Goal: Transaction & Acquisition: Purchase product/service

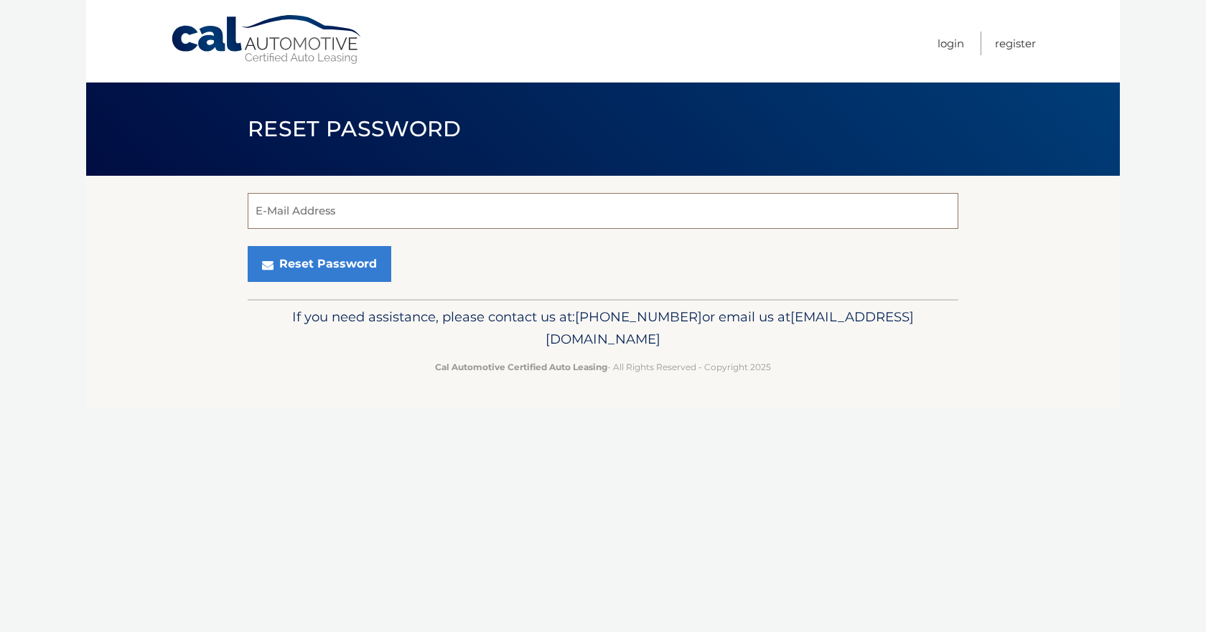
click at [350, 216] on input "E-Mail Address" at bounding box center [603, 211] width 711 height 36
type input "shanon.tranchina@gmail.com"
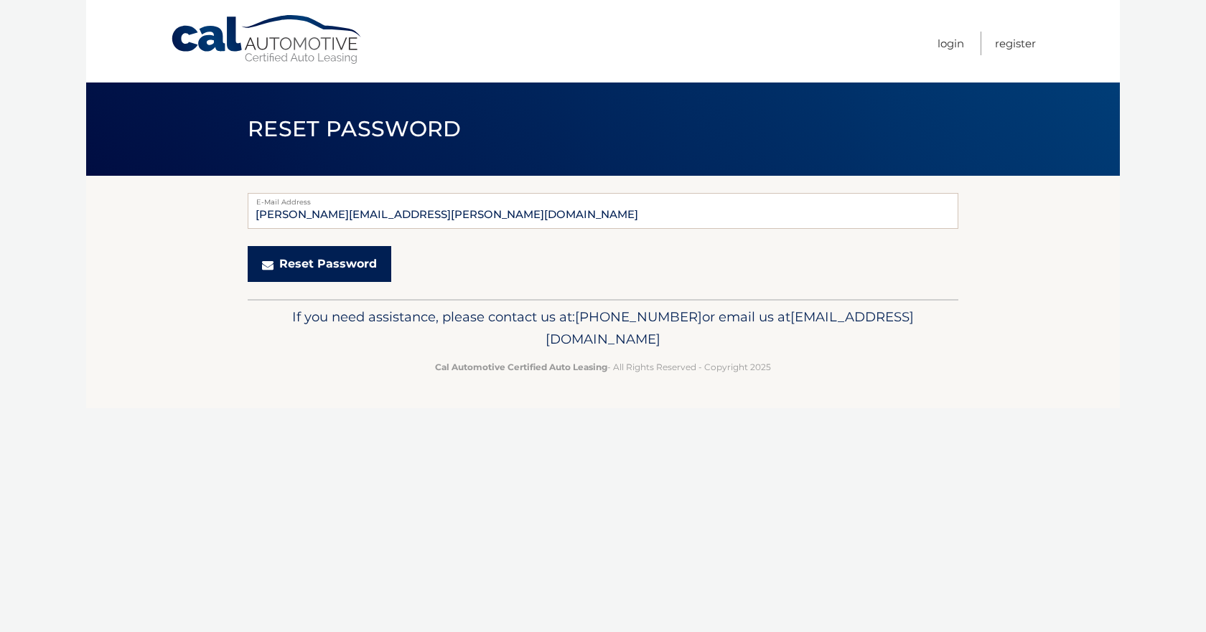
click at [307, 264] on button "Reset Password" at bounding box center [320, 264] width 144 height 36
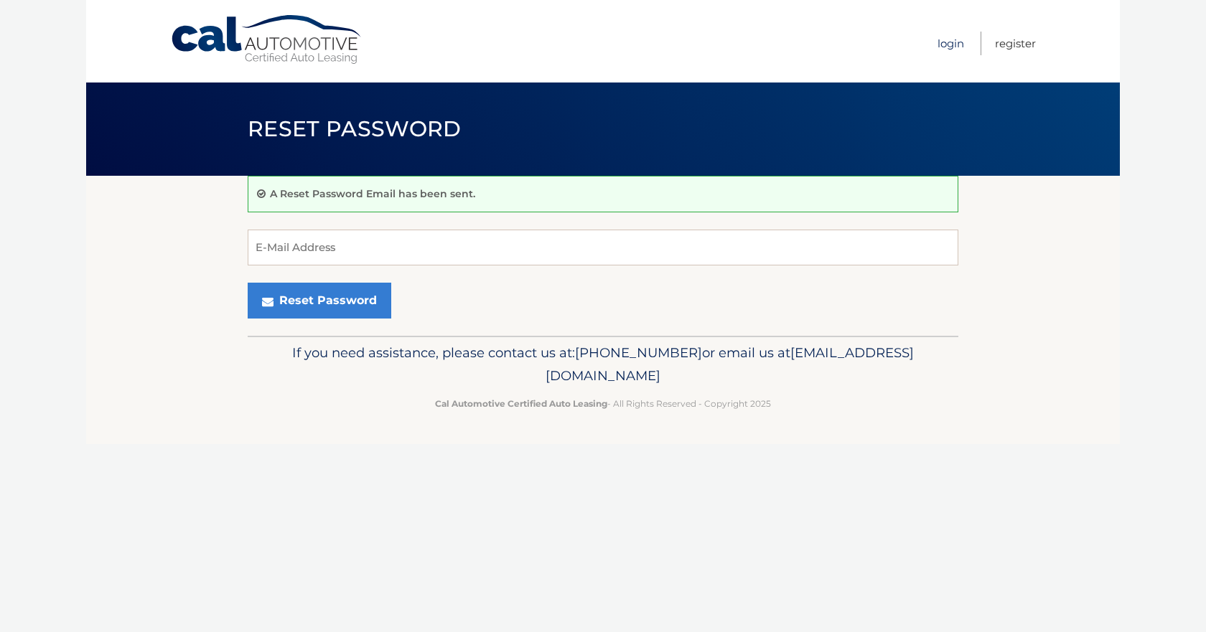
click at [959, 45] on link "Login" at bounding box center [951, 44] width 27 height 24
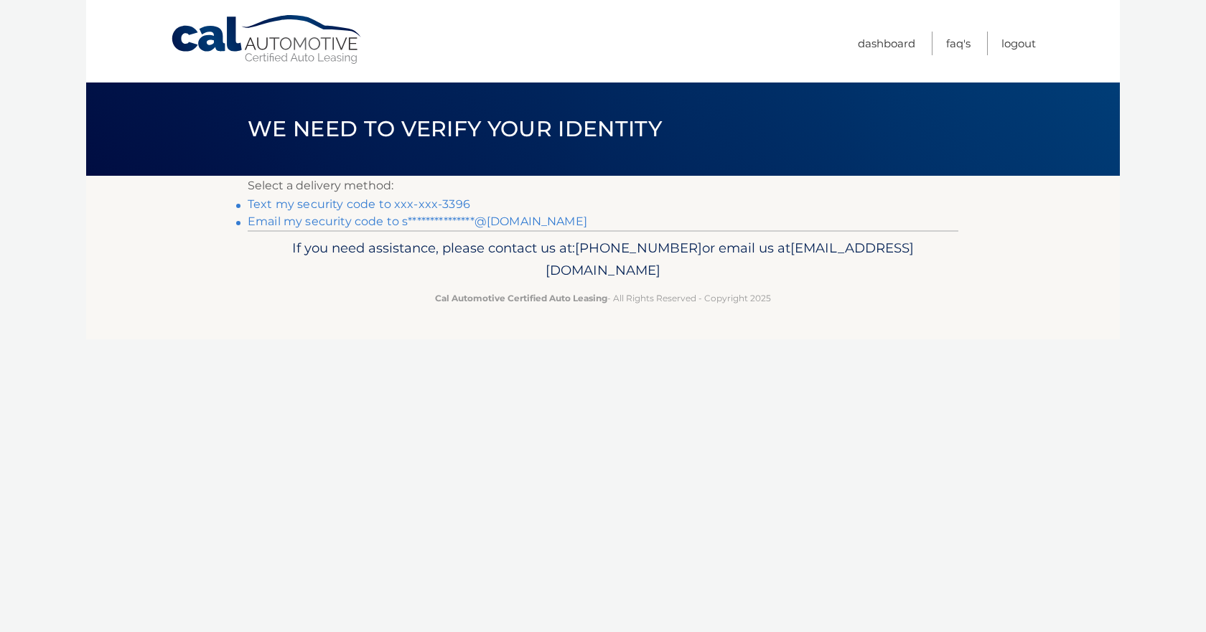
click at [457, 205] on link "Text my security code to xxx-xxx-3396" at bounding box center [359, 204] width 223 height 14
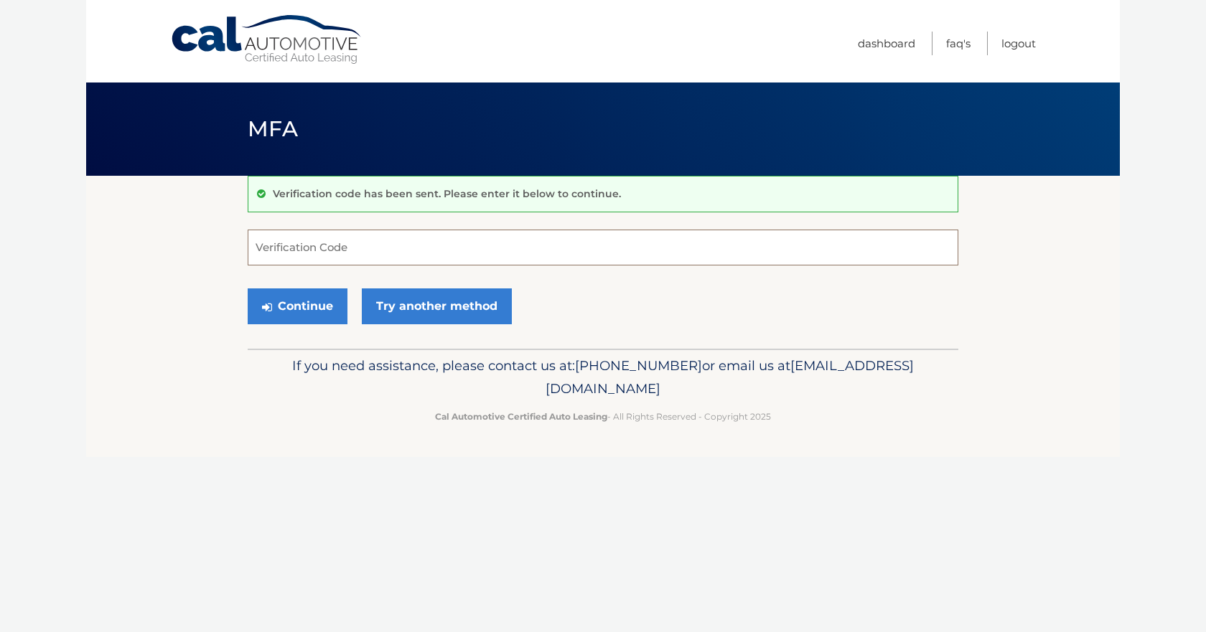
click at [319, 245] on input "Verification Code" at bounding box center [603, 248] width 711 height 36
type input "283510"
click at [314, 310] on button "Continue" at bounding box center [298, 307] width 100 height 36
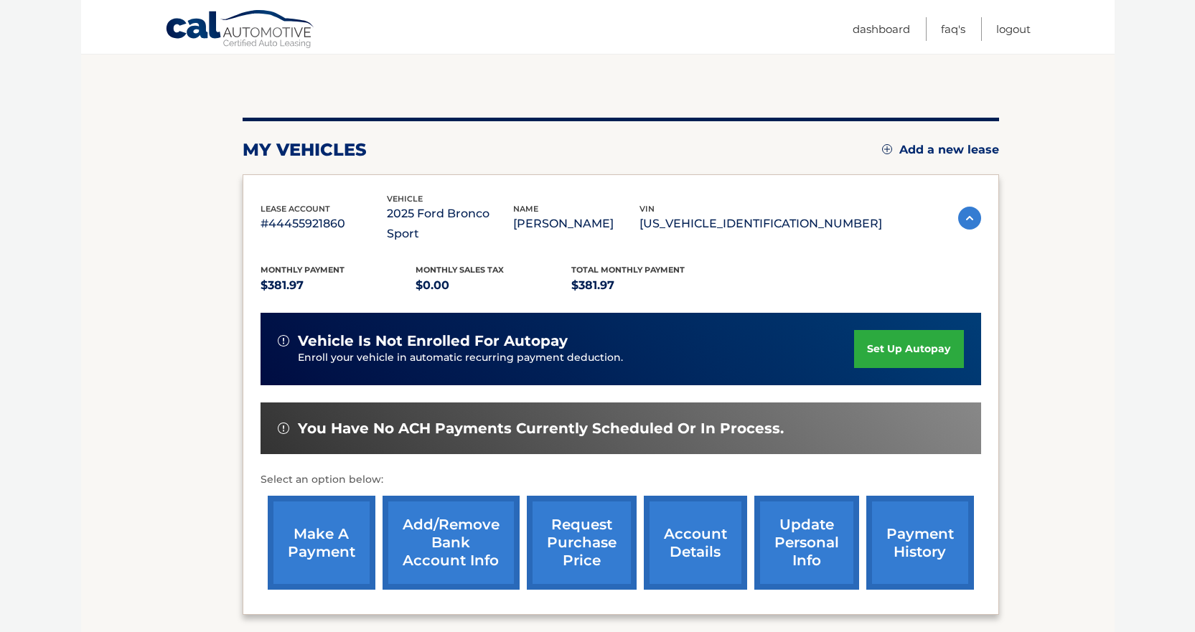
scroll to position [144, 0]
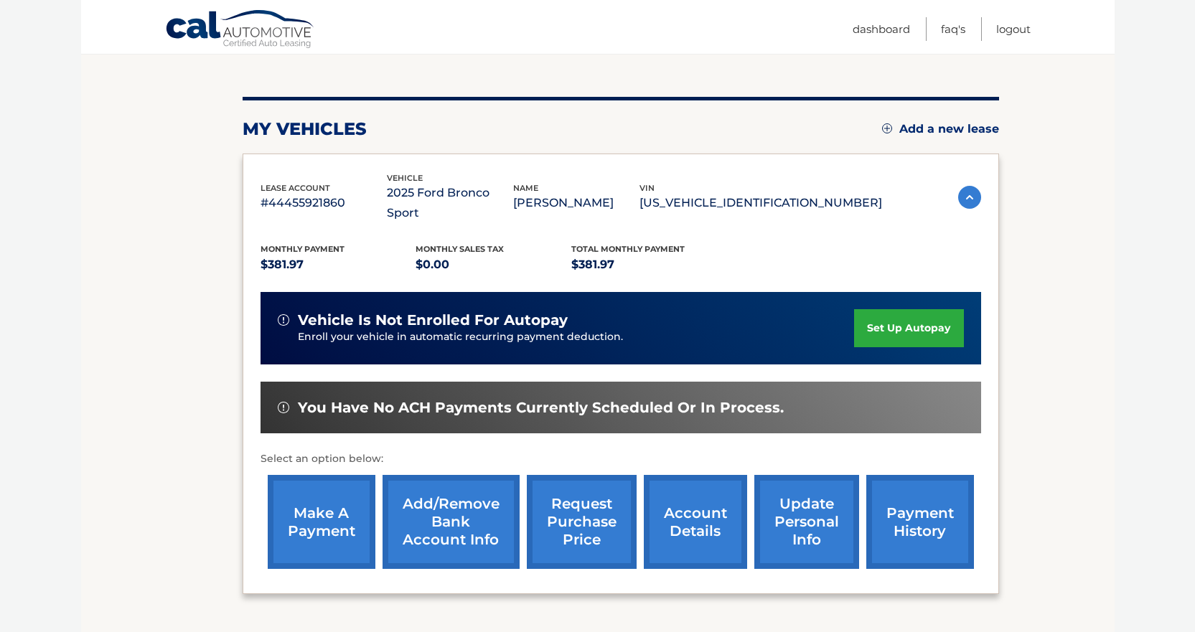
click at [339, 517] on link "make a payment" at bounding box center [322, 522] width 108 height 94
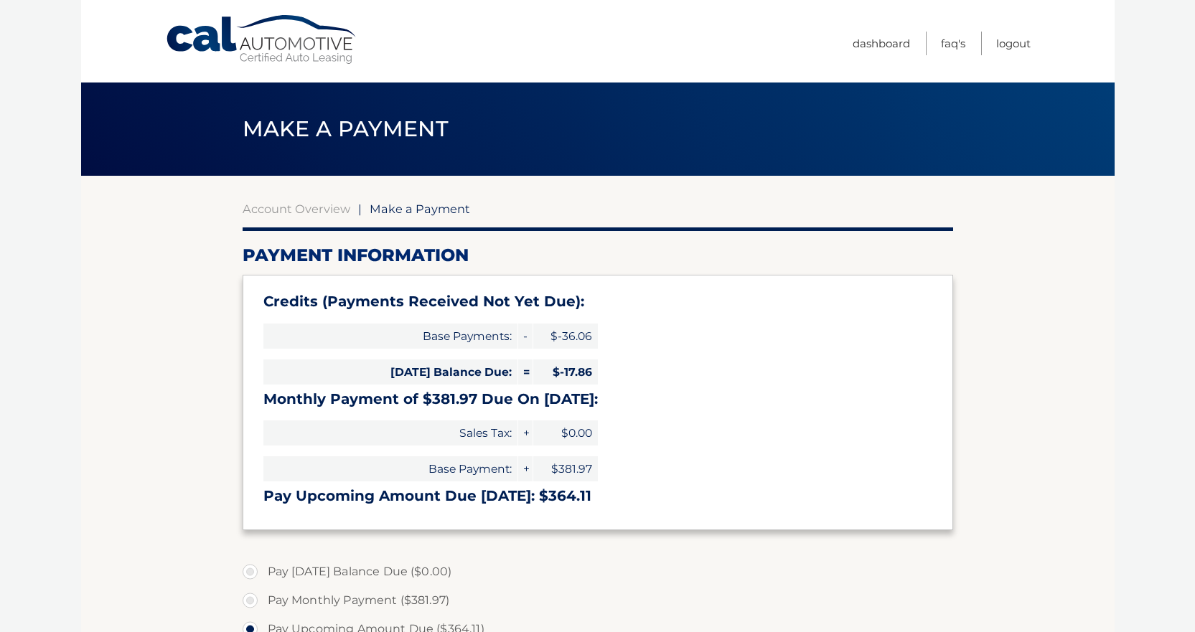
select select "NzYzYjU2YzEtMjRjYS00NTI0LWIyYzQtMGRjMWJkYjg2ZDli"
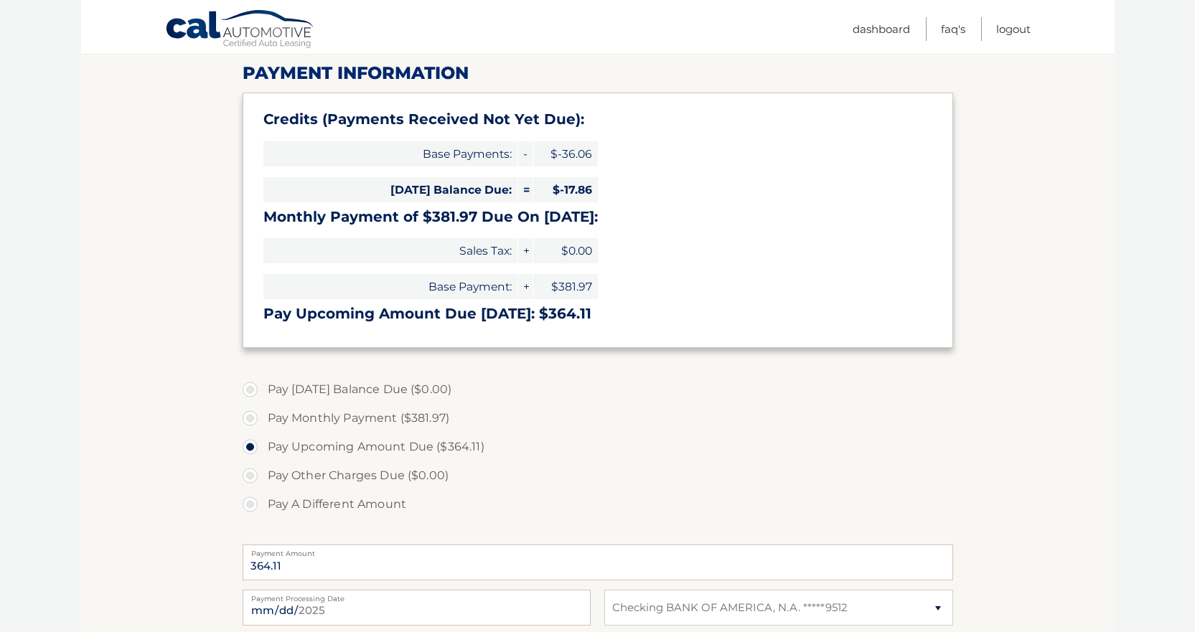
scroll to position [249, 0]
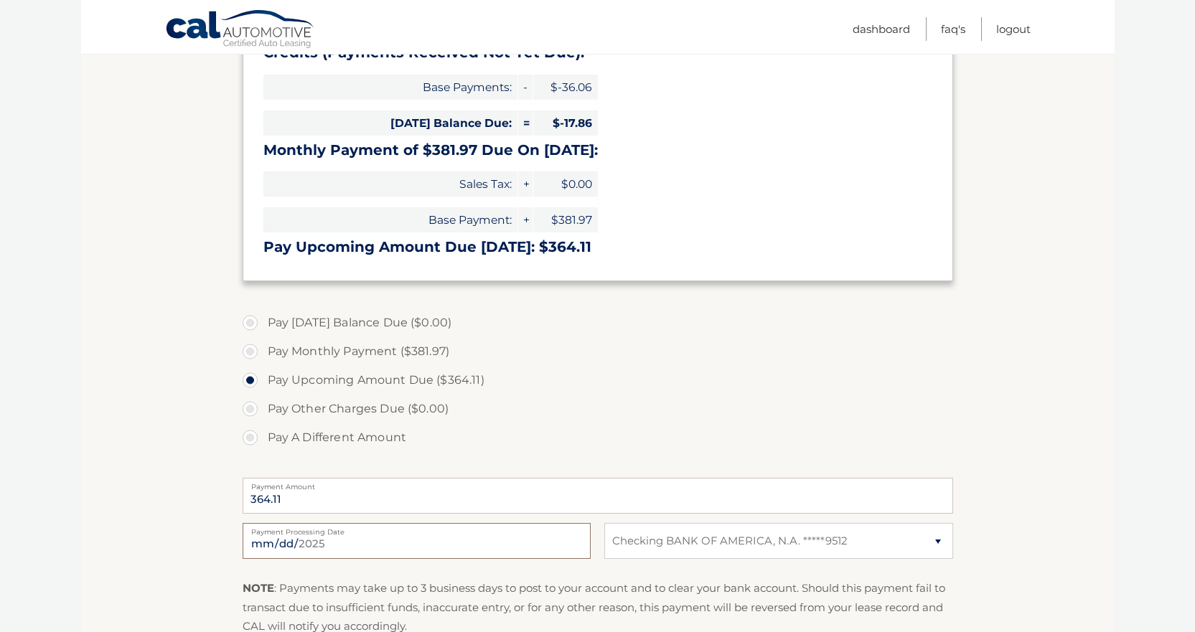
click at [441, 544] on input "2025-08-22" at bounding box center [417, 541] width 348 height 36
type input "2025-08-24"
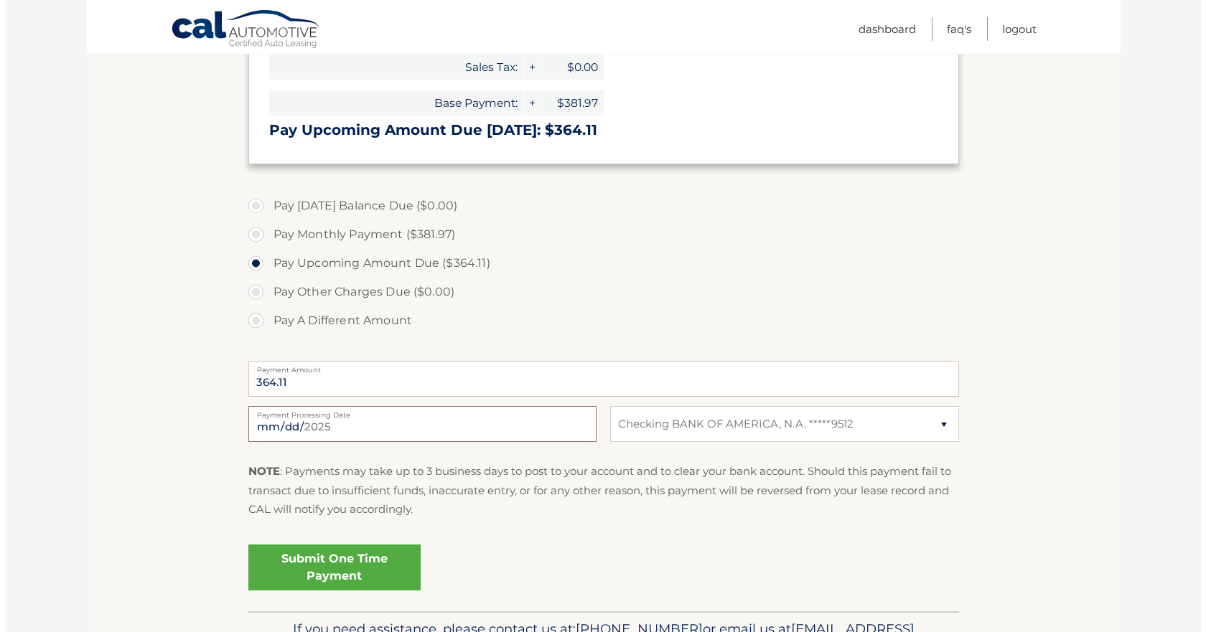
scroll to position [454, 0]
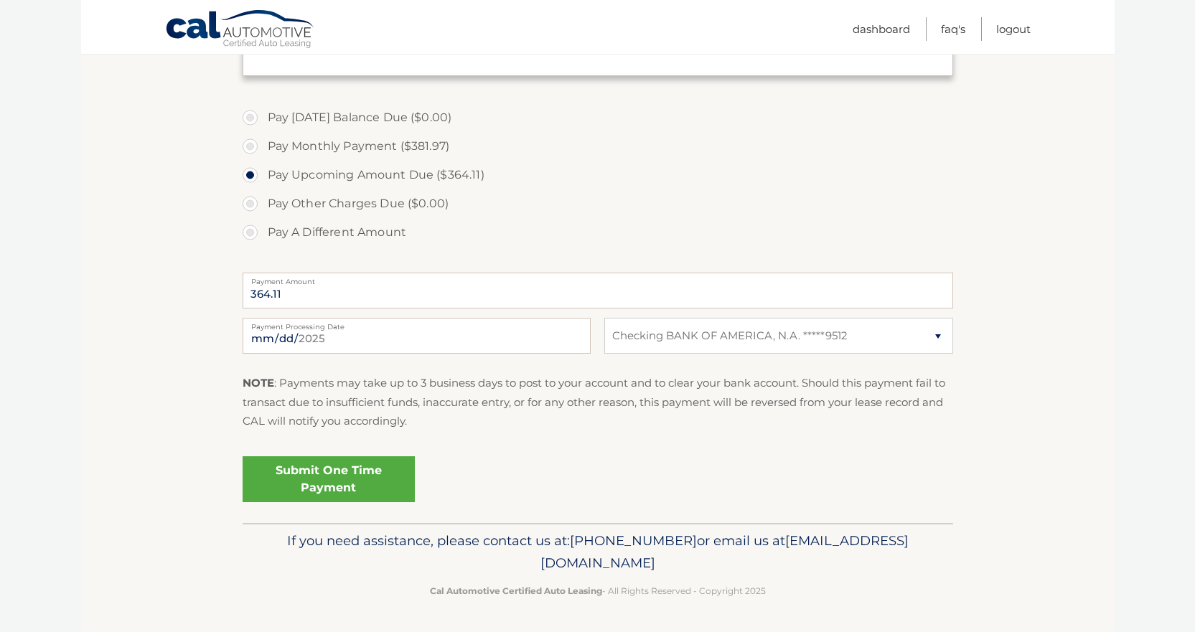
click at [340, 482] on link "Submit One Time Payment" at bounding box center [329, 480] width 172 height 46
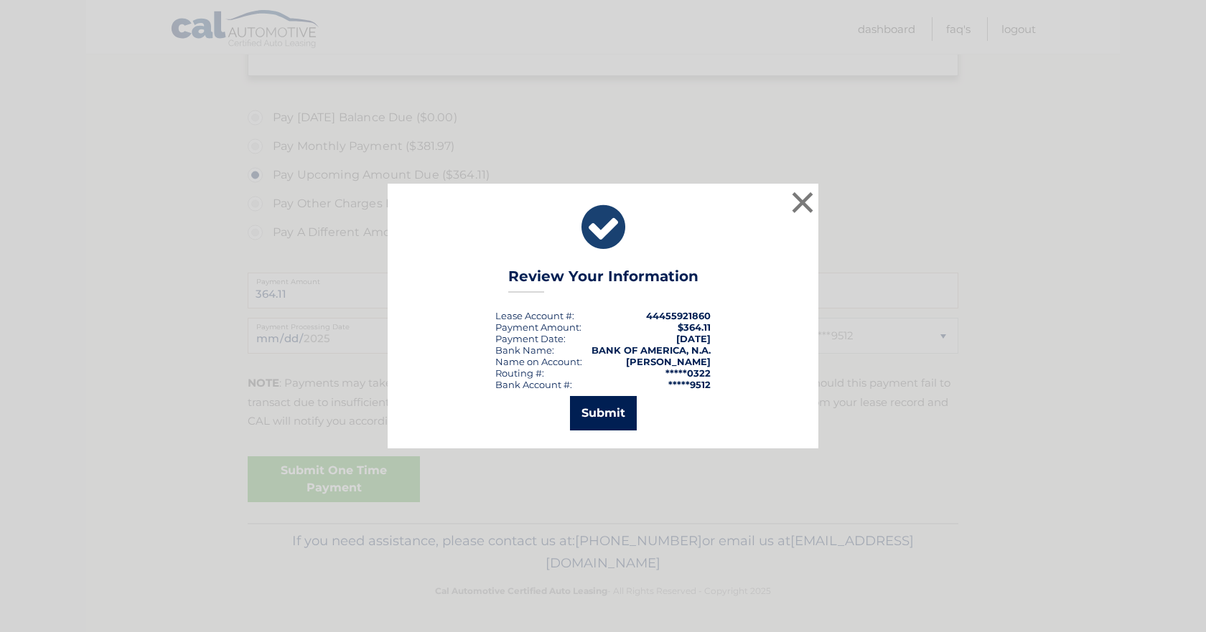
click at [591, 425] on button "Submit" at bounding box center [603, 413] width 67 height 34
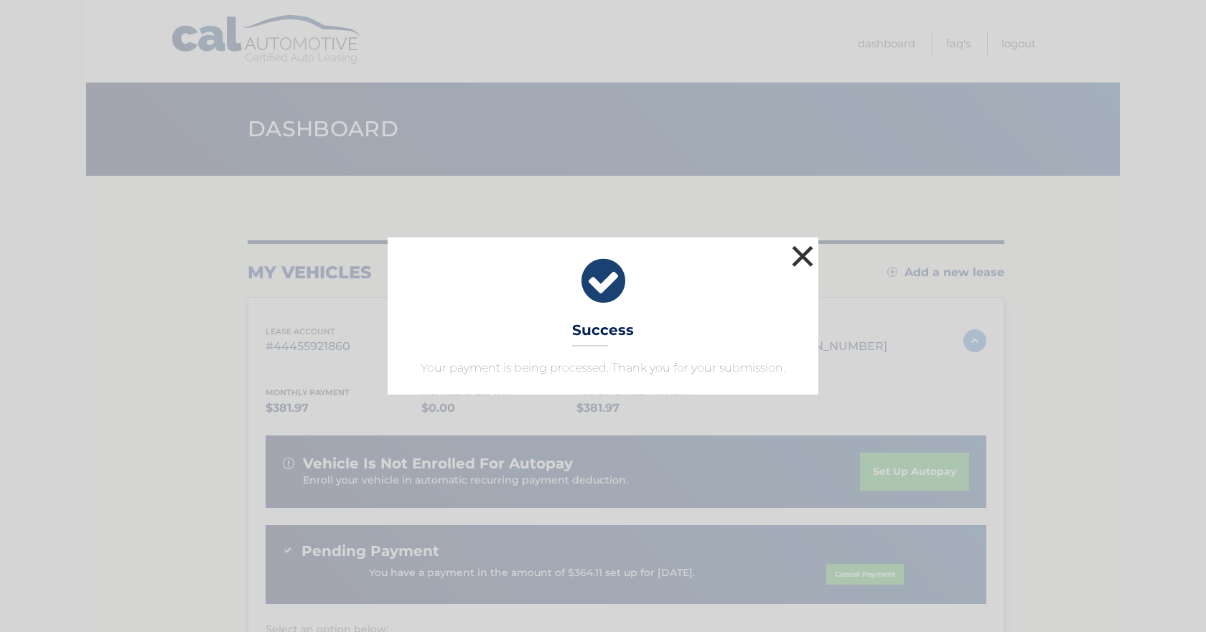
click at [798, 259] on button "×" at bounding box center [802, 256] width 29 height 29
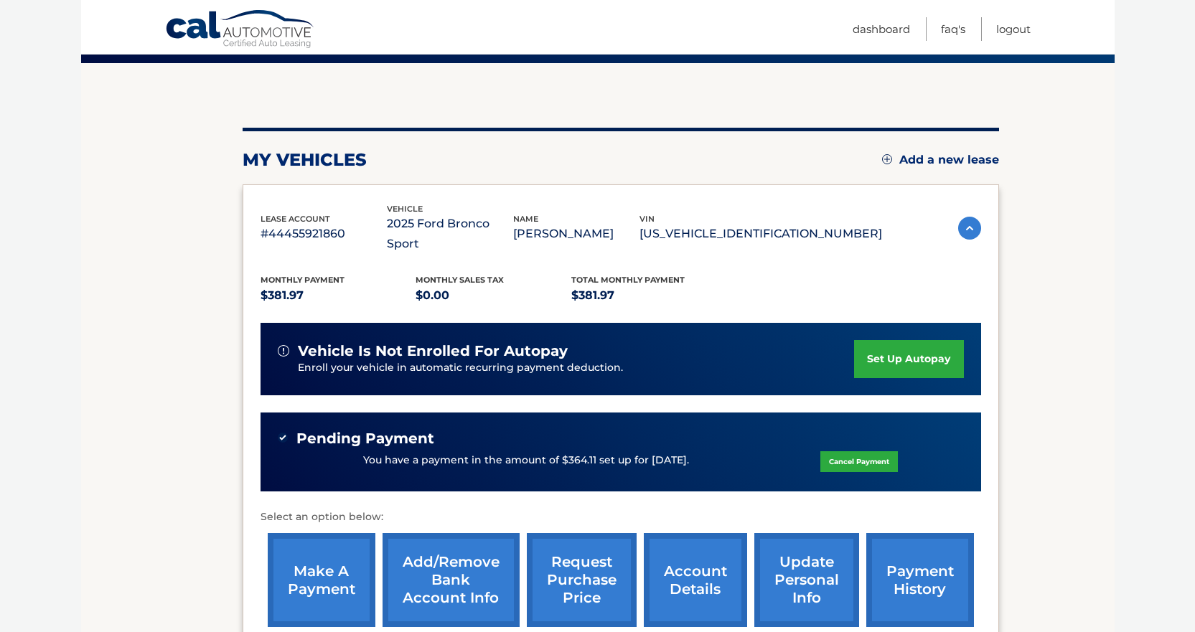
scroll to position [265, 0]
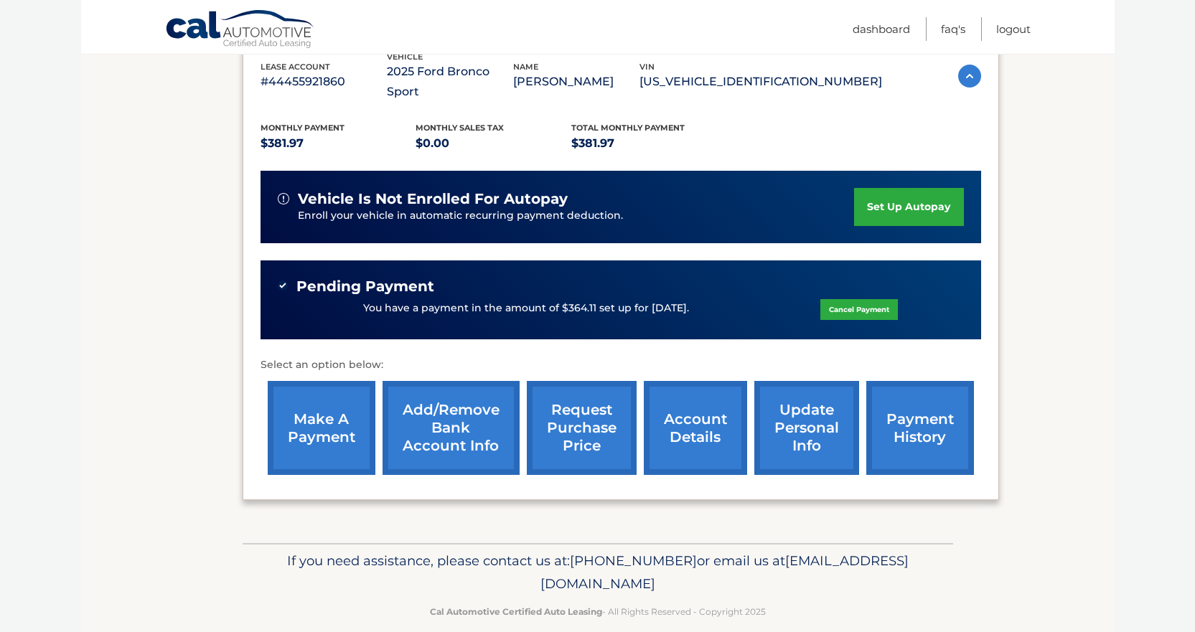
click at [912, 401] on link "payment history" at bounding box center [920, 428] width 108 height 94
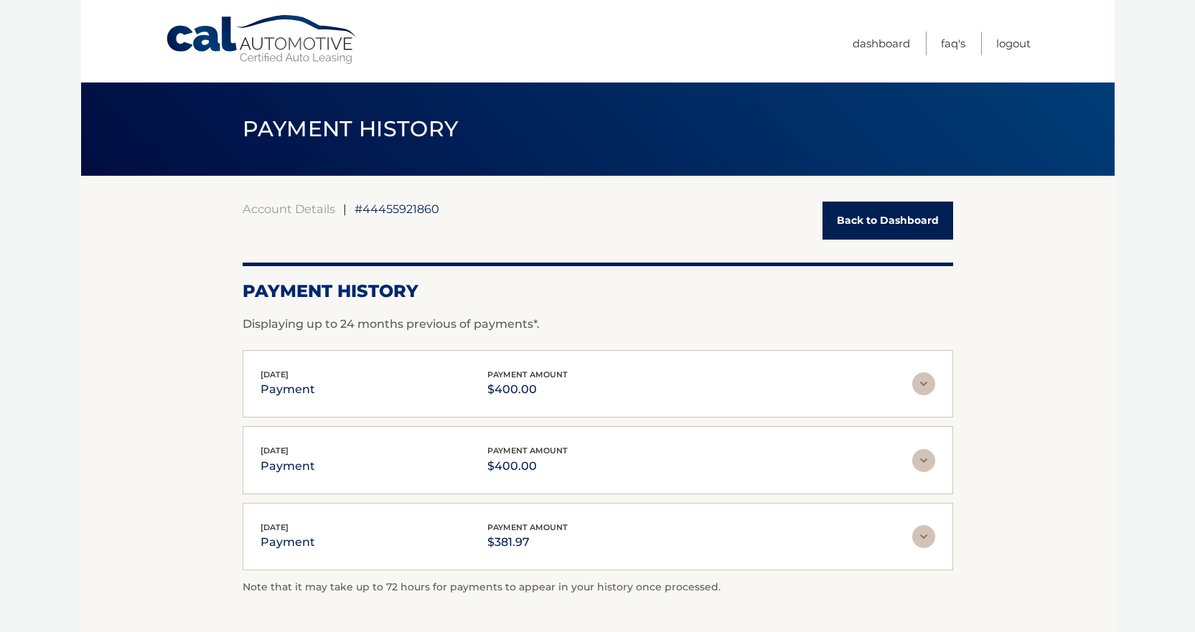
click at [861, 212] on link "Back to Dashboard" at bounding box center [888, 221] width 131 height 38
